Goal: Task Accomplishment & Management: Complete application form

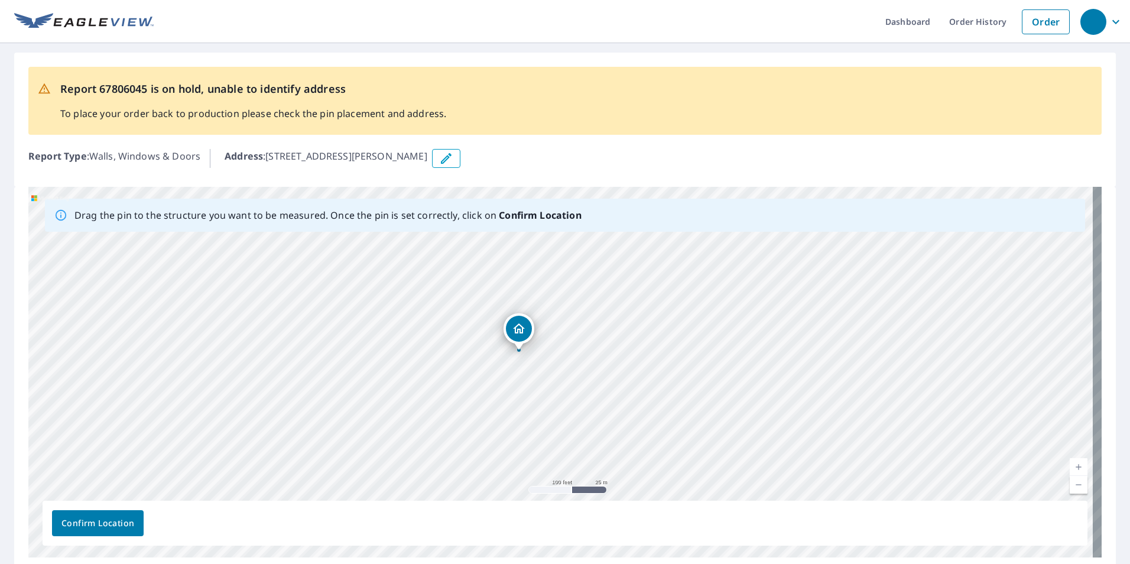
click at [544, 328] on div "[STREET_ADDRESS][PERSON_NAME]" at bounding box center [564, 372] width 1073 height 371
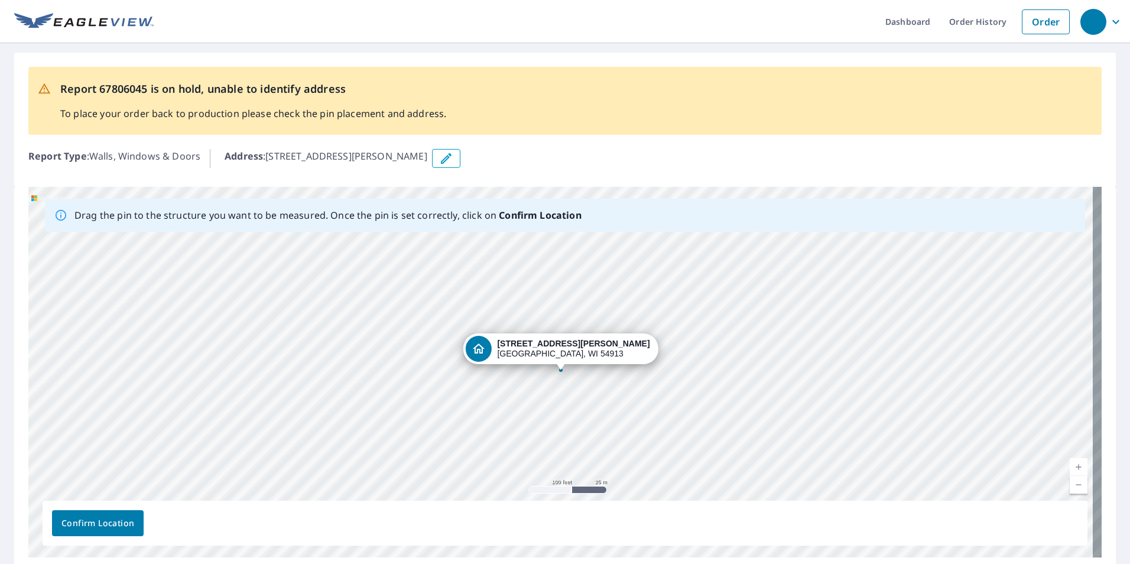
click at [576, 342] on strong "[STREET_ADDRESS][PERSON_NAME]" at bounding box center [573, 343] width 152 height 9
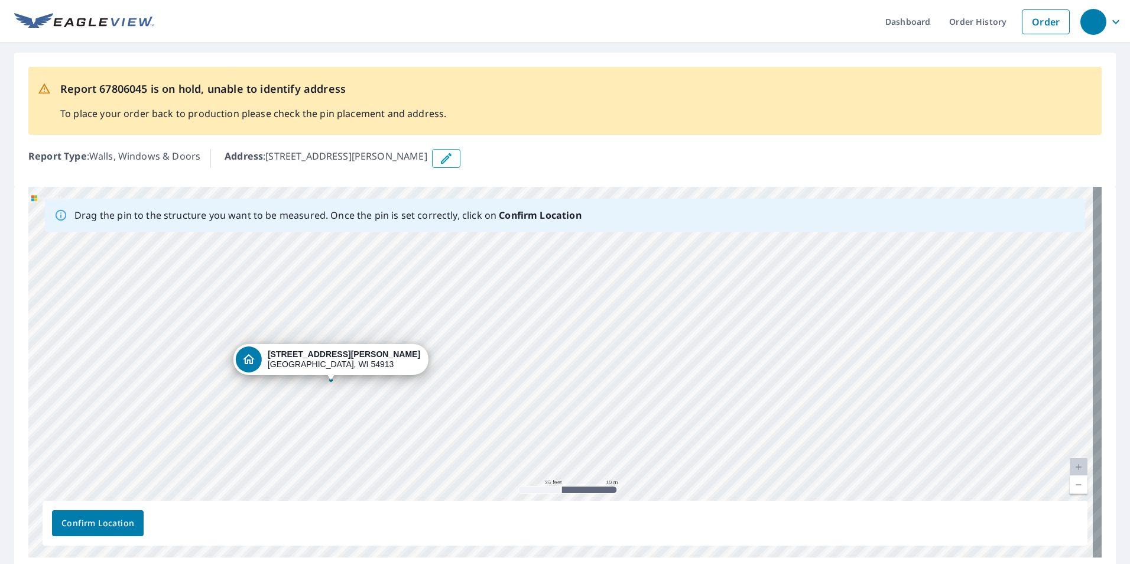
drag, startPoint x: 418, startPoint y: 366, endPoint x: 709, endPoint y: 277, distance: 304.4
click at [709, 277] on div "[STREET_ADDRESS][PERSON_NAME]" at bounding box center [564, 372] width 1073 height 371
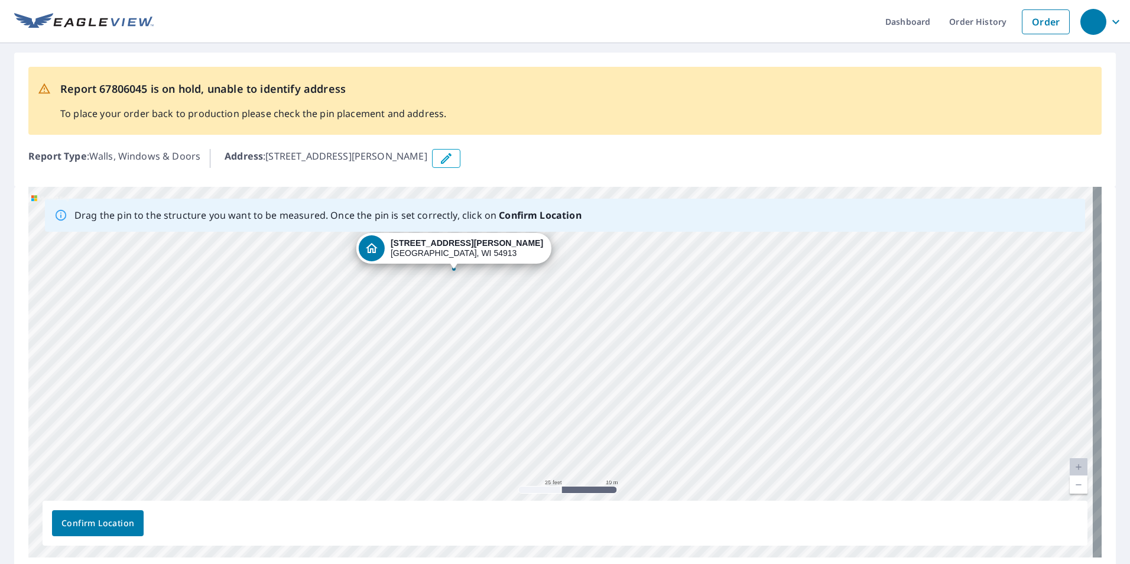
drag, startPoint x: 317, startPoint y: 358, endPoint x: 440, endPoint y: 247, distance: 165.7
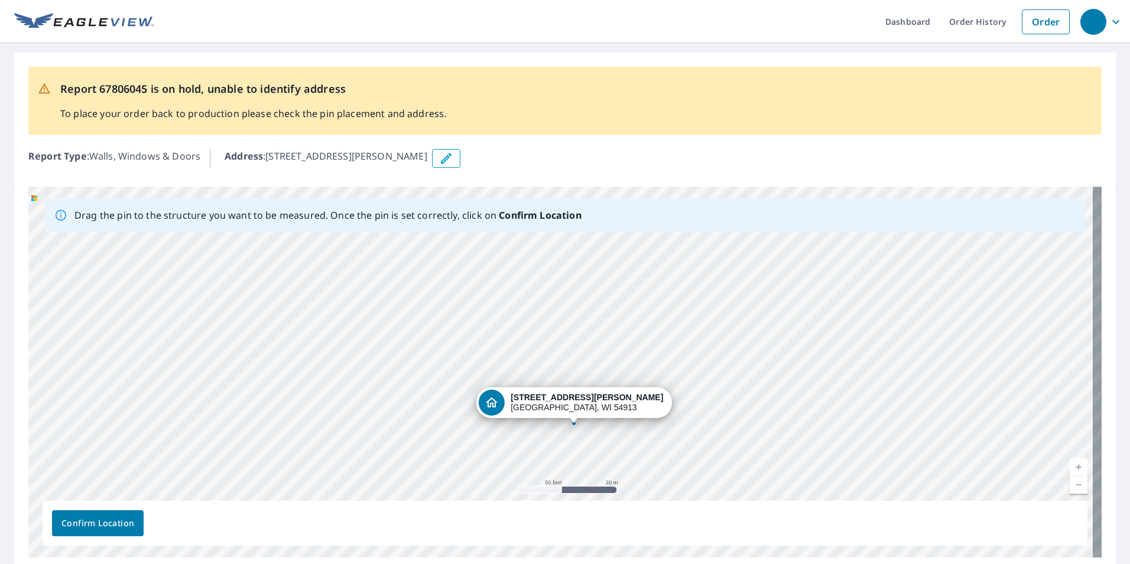
drag, startPoint x: 573, startPoint y: 400, endPoint x: 640, endPoint y: 434, distance: 75.6
click at [640, 434] on div "[STREET_ADDRESS][PERSON_NAME]" at bounding box center [564, 372] width 1073 height 371
click at [98, 524] on span "Confirm Location" at bounding box center [97, 523] width 73 height 15
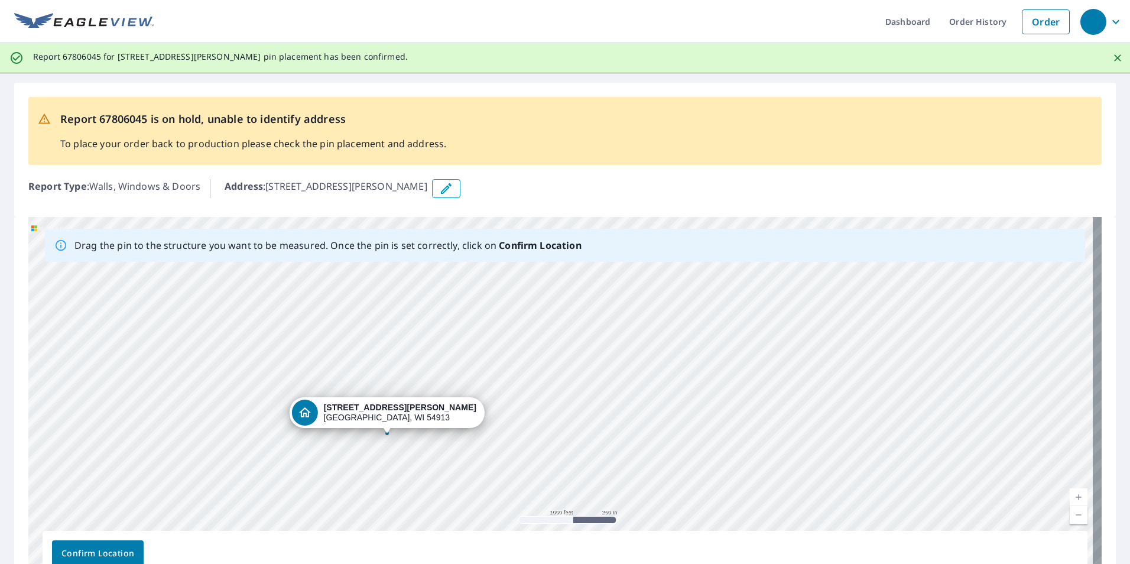
click at [108, 551] on span "Confirm Location" at bounding box center [97, 553] width 73 height 15
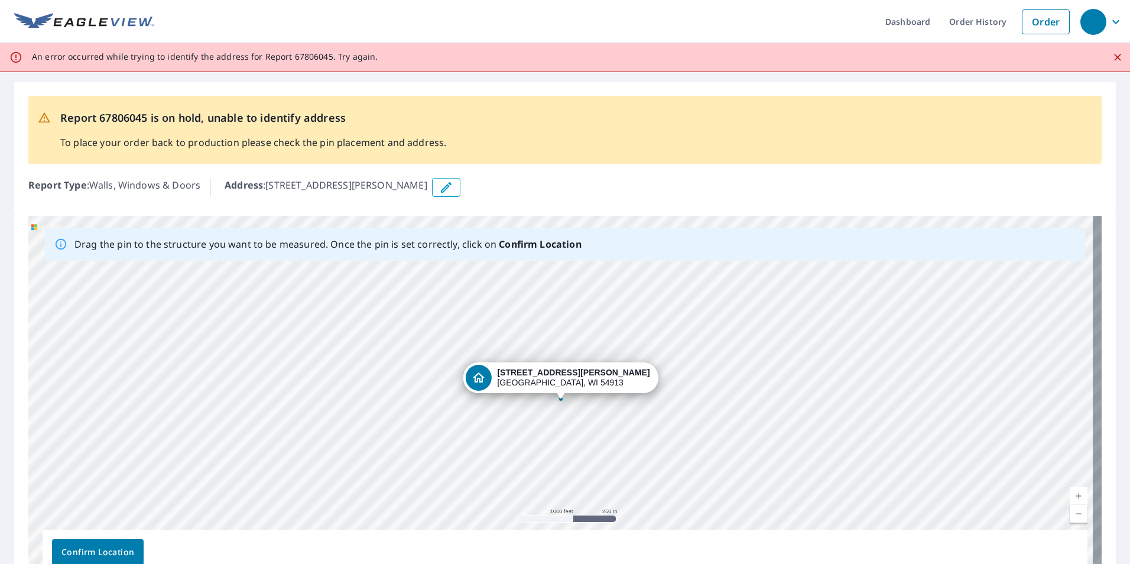
click at [101, 553] on span "Confirm Location" at bounding box center [97, 552] width 73 height 15
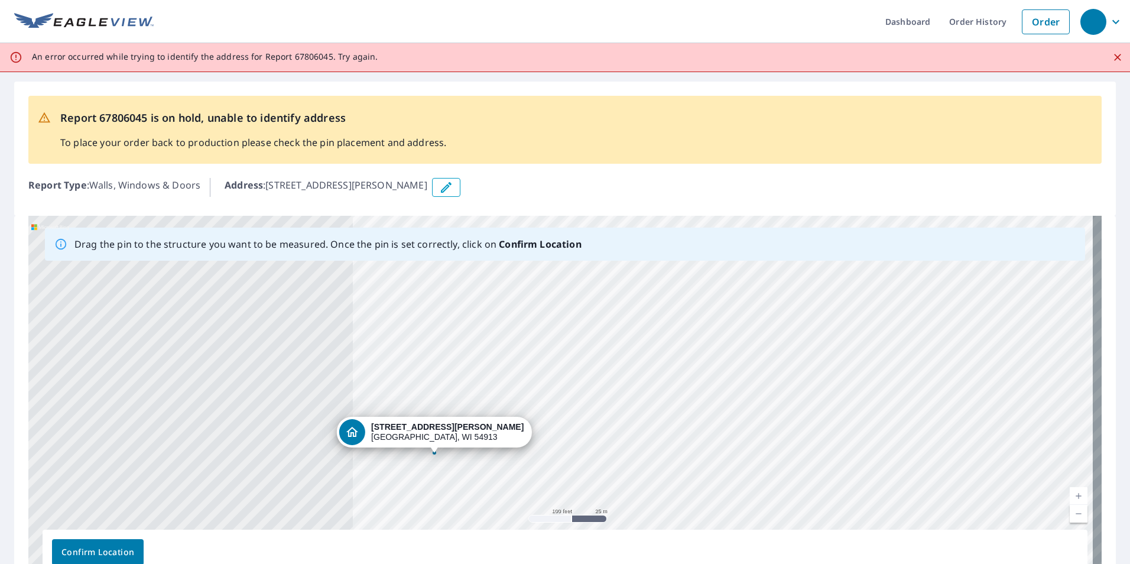
drag, startPoint x: 313, startPoint y: 357, endPoint x: 911, endPoint y: 467, distance: 607.6
click at [911, 467] on div "[STREET_ADDRESS][PERSON_NAME]" at bounding box center [564, 401] width 1073 height 371
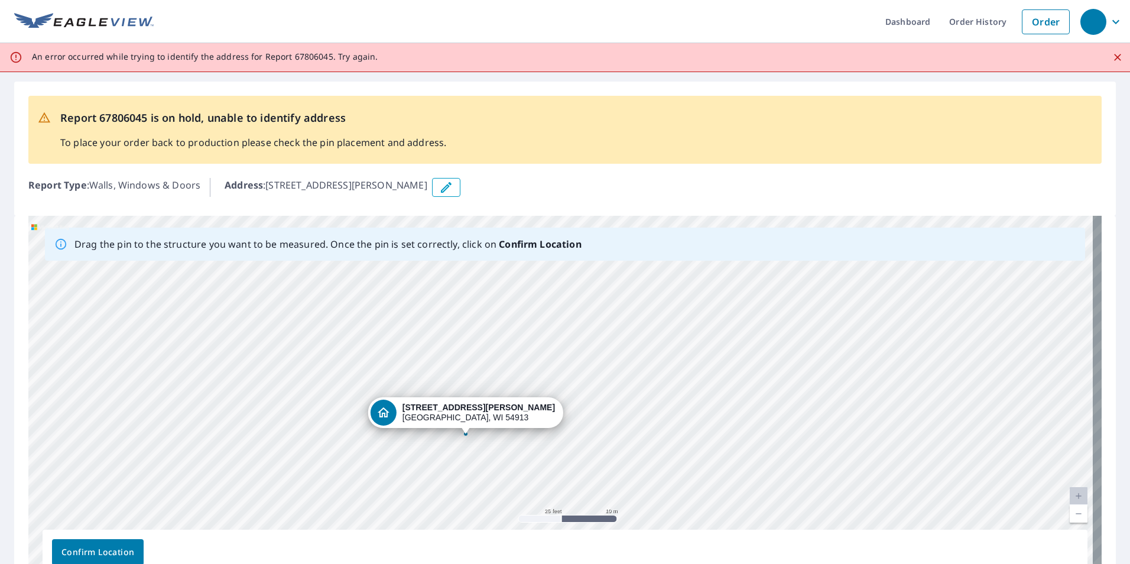
drag, startPoint x: 374, startPoint y: 385, endPoint x: 849, endPoint y: 296, distance: 483.6
click at [937, 218] on div "[STREET_ADDRESS][PERSON_NAME]" at bounding box center [564, 401] width 1073 height 371
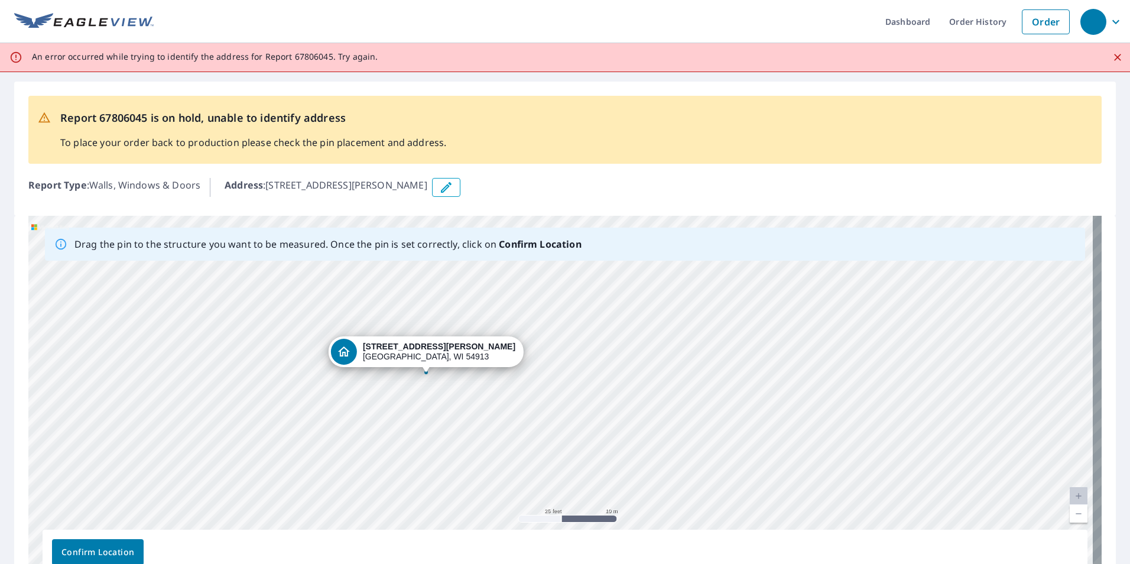
drag, startPoint x: 453, startPoint y: 358, endPoint x: 424, endPoint y: 355, distance: 28.5
click at [424, 355] on div "[STREET_ADDRESS][PERSON_NAME]" at bounding box center [564, 401] width 1073 height 371
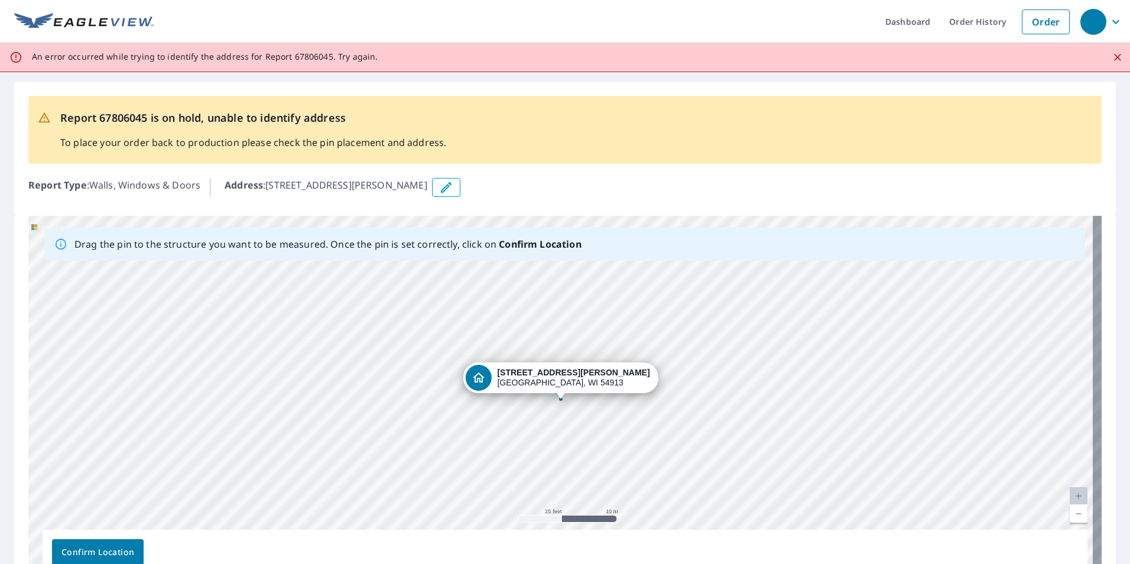
click at [109, 555] on span "Confirm Location" at bounding box center [97, 552] width 73 height 15
click at [1112, 58] on icon "Close" at bounding box center [1118, 57] width 12 height 12
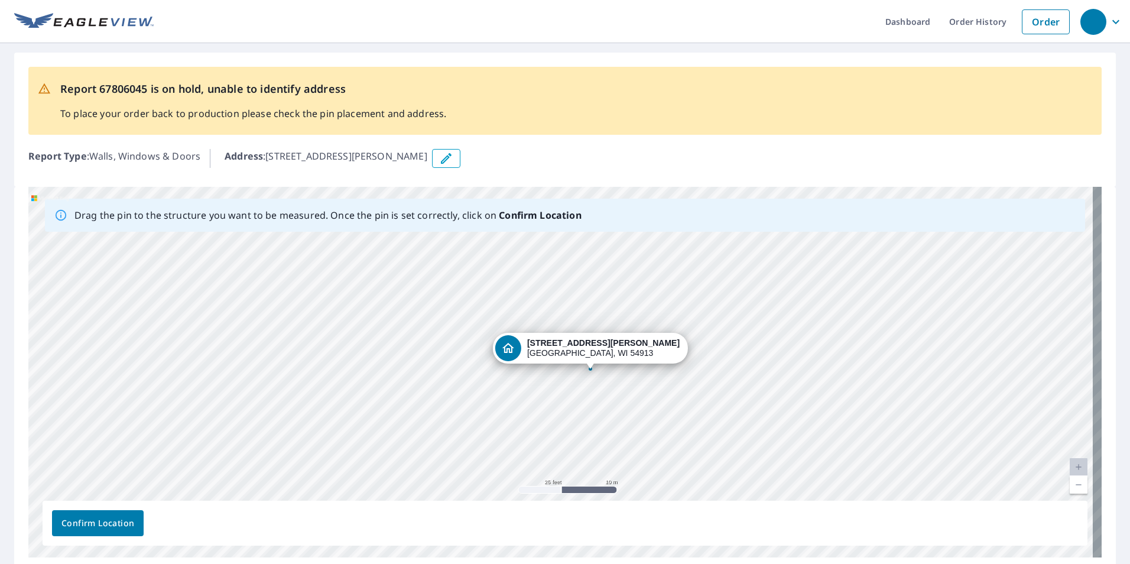
drag, startPoint x: 566, startPoint y: 353, endPoint x: 597, endPoint y: 352, distance: 31.3
click at [597, 352] on div "[STREET_ADDRESS][PERSON_NAME]" at bounding box center [564, 372] width 1073 height 371
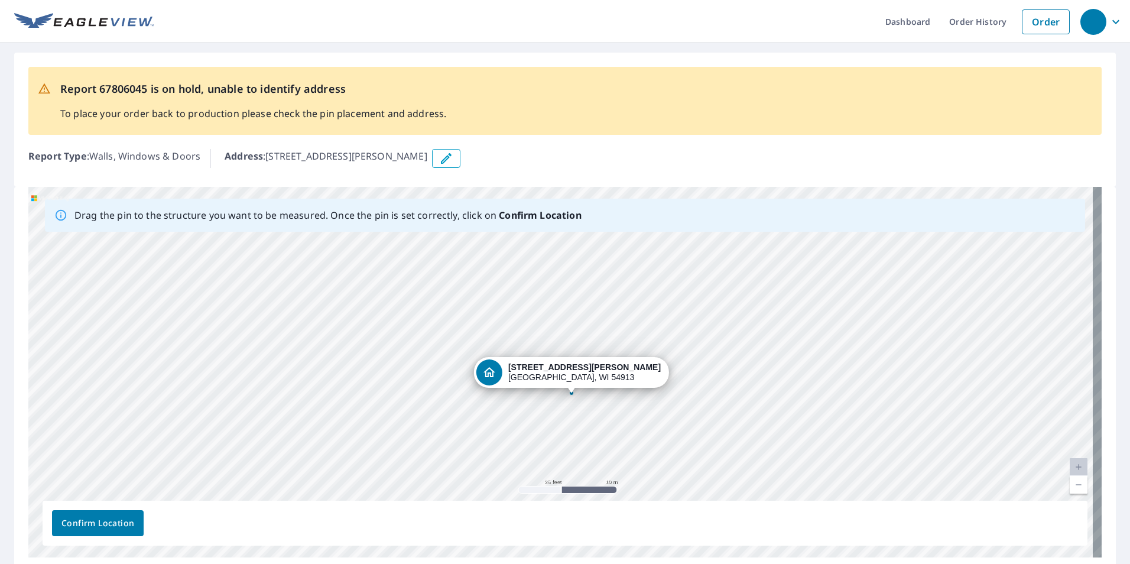
drag, startPoint x: 588, startPoint y: 376, endPoint x: 596, endPoint y: 385, distance: 13.0
click at [596, 385] on div "[STREET_ADDRESS][PERSON_NAME]" at bounding box center [564, 372] width 1073 height 371
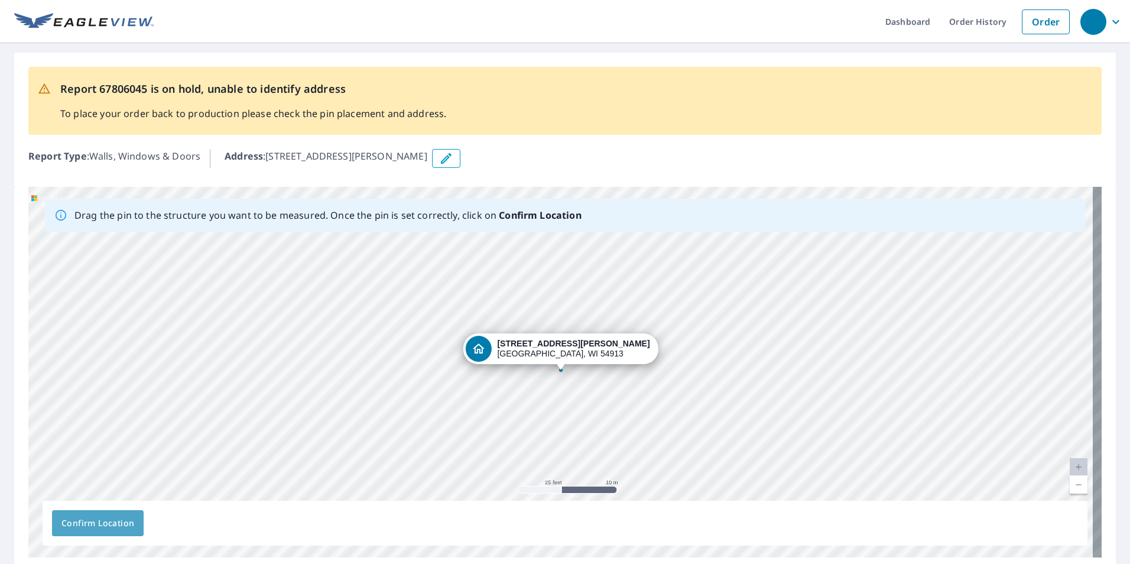
click at [122, 527] on span "Confirm Location" at bounding box center [97, 523] width 73 height 15
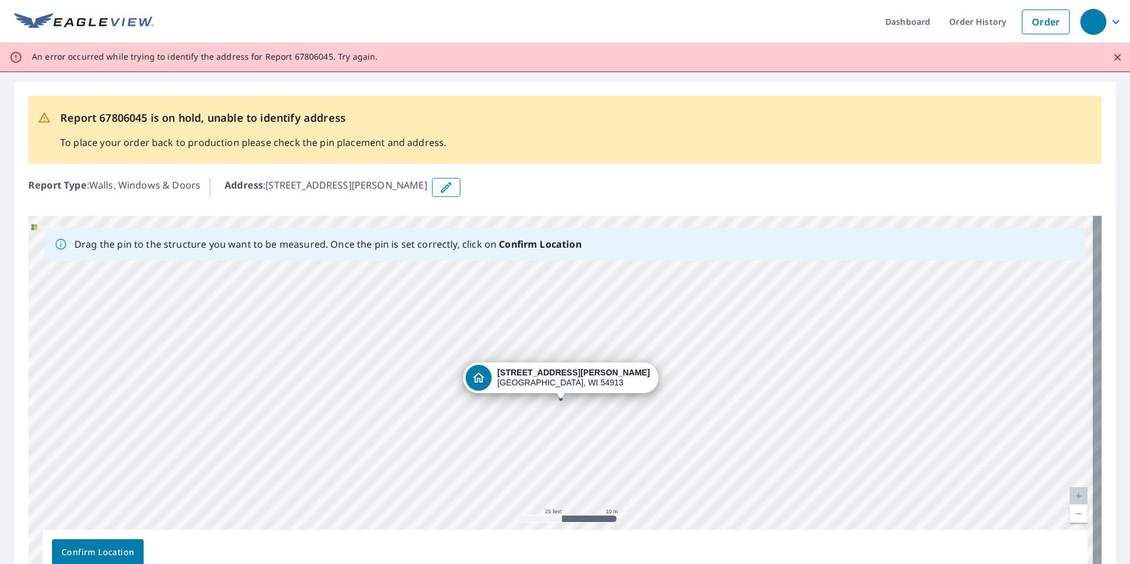
click at [1116, 57] on button "Close" at bounding box center [1117, 57] width 15 height 15
